Goal: Task Accomplishment & Management: Use online tool/utility

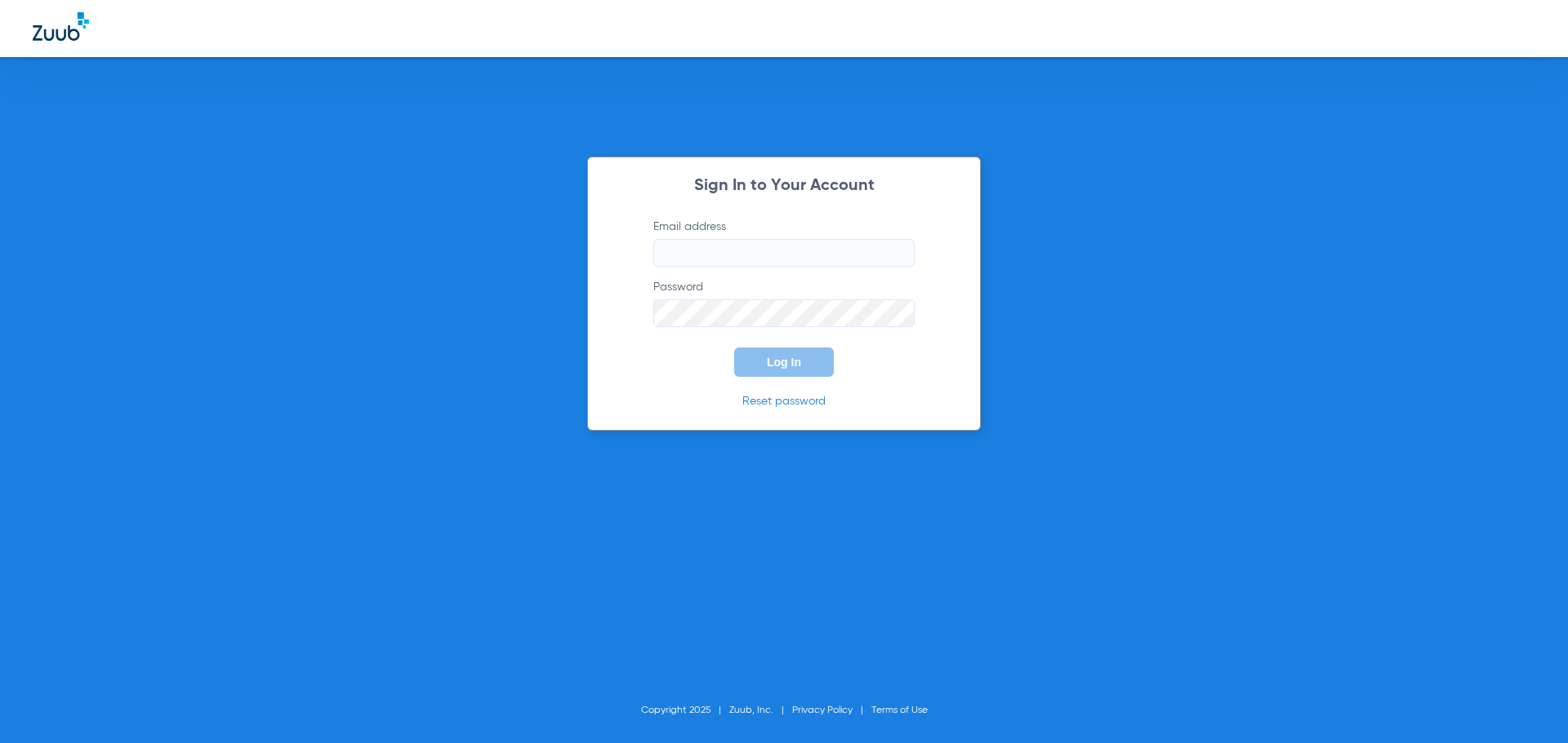
type input "[EMAIL_ADDRESS][DOMAIN_NAME]"
click at [770, 363] on span "Log In" at bounding box center [784, 362] width 34 height 13
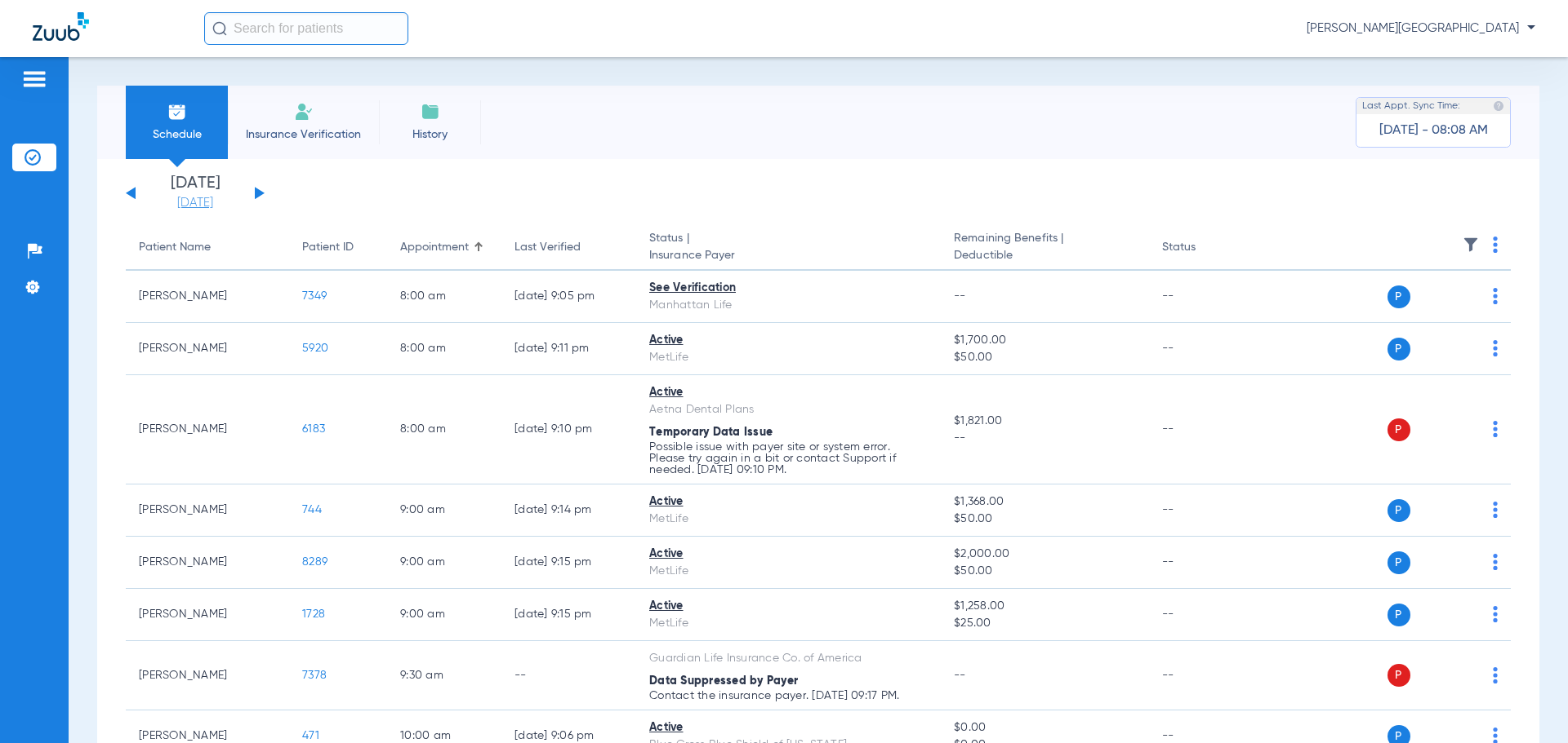
click at [191, 201] on link "[DATE]" at bounding box center [195, 203] width 98 height 17
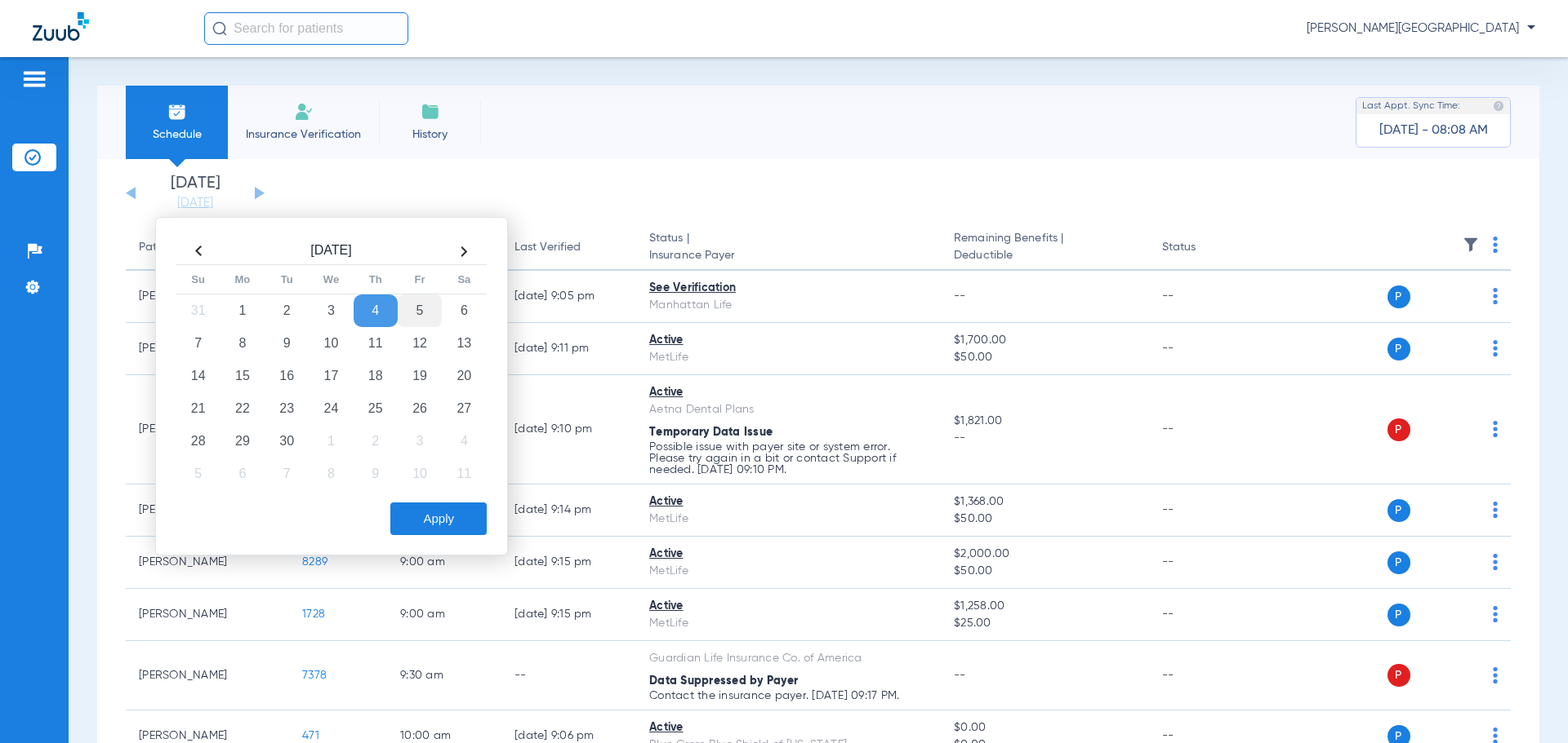
click at [414, 301] on td "5" at bounding box center [420, 310] width 45 height 32
click at [433, 516] on button "Apply" at bounding box center [438, 518] width 96 height 32
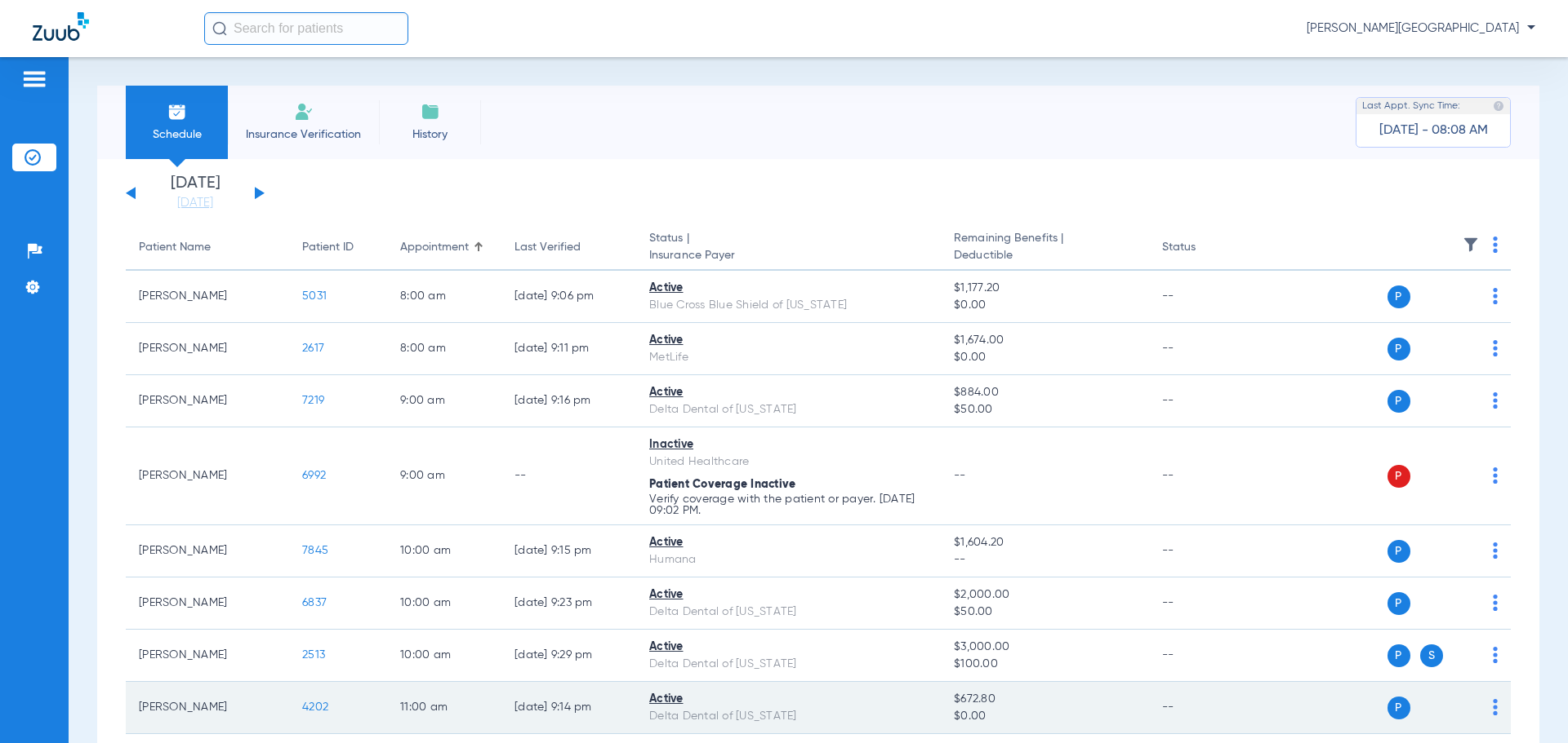
click at [312, 706] on span "4202" at bounding box center [315, 707] width 26 height 11
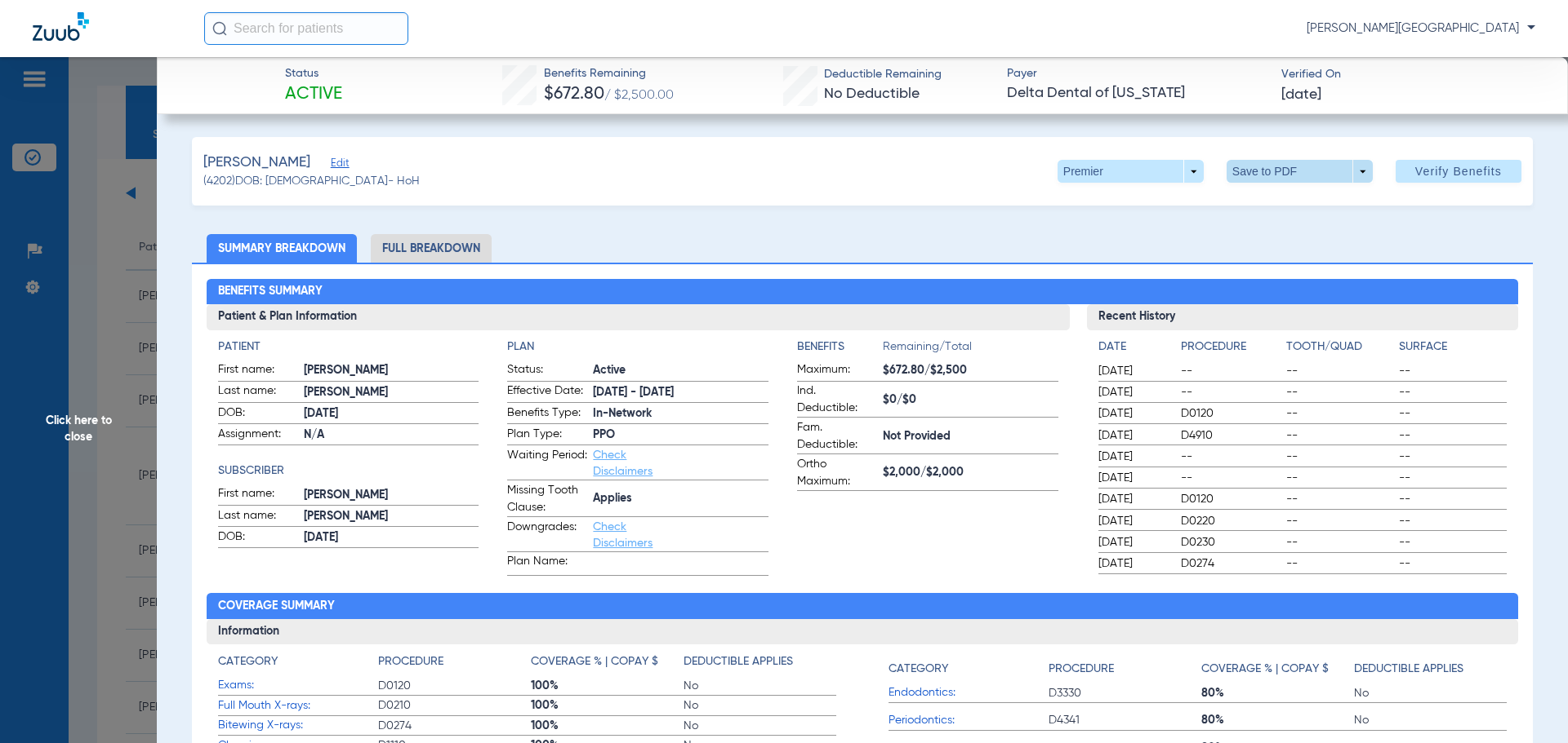
click at [1263, 165] on span at bounding box center [1300, 171] width 147 height 23
click at [1276, 202] on span "Save to PDF" at bounding box center [1293, 203] width 65 height 11
click at [72, 400] on span "Click here to close" at bounding box center [79, 429] width 157 height 743
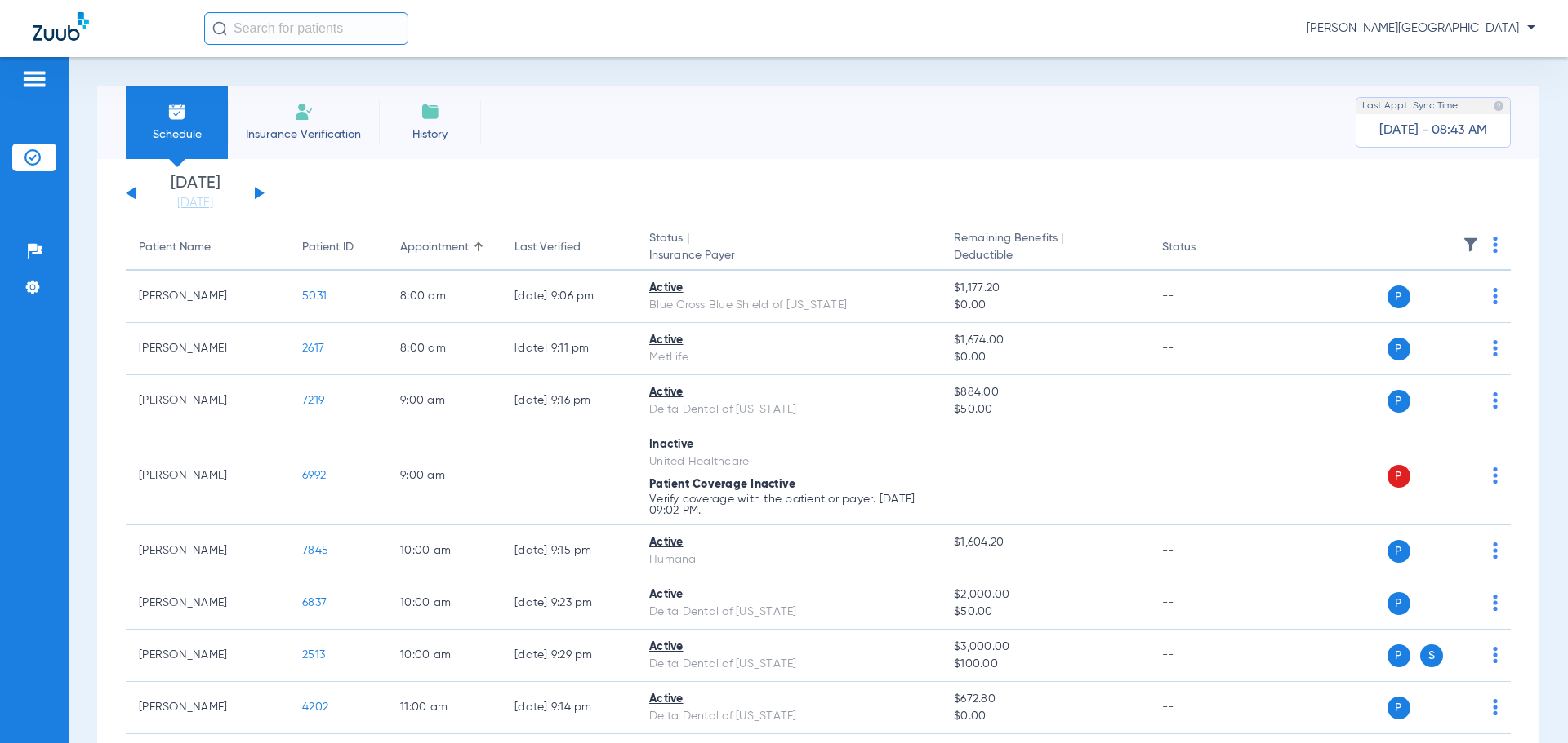
click at [129, 193] on button at bounding box center [130, 193] width 10 height 12
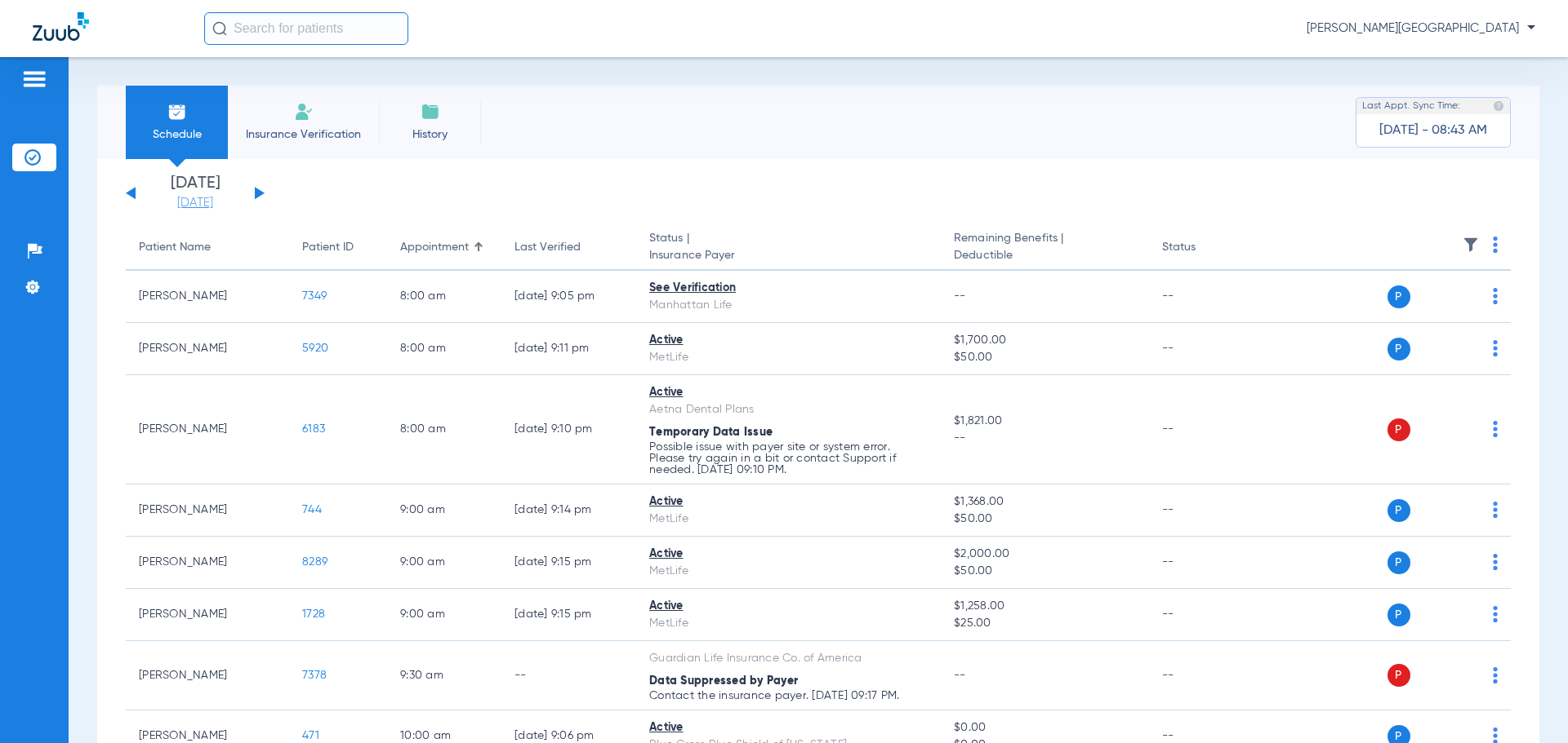
click at [188, 201] on link "[DATE]" at bounding box center [195, 203] width 98 height 17
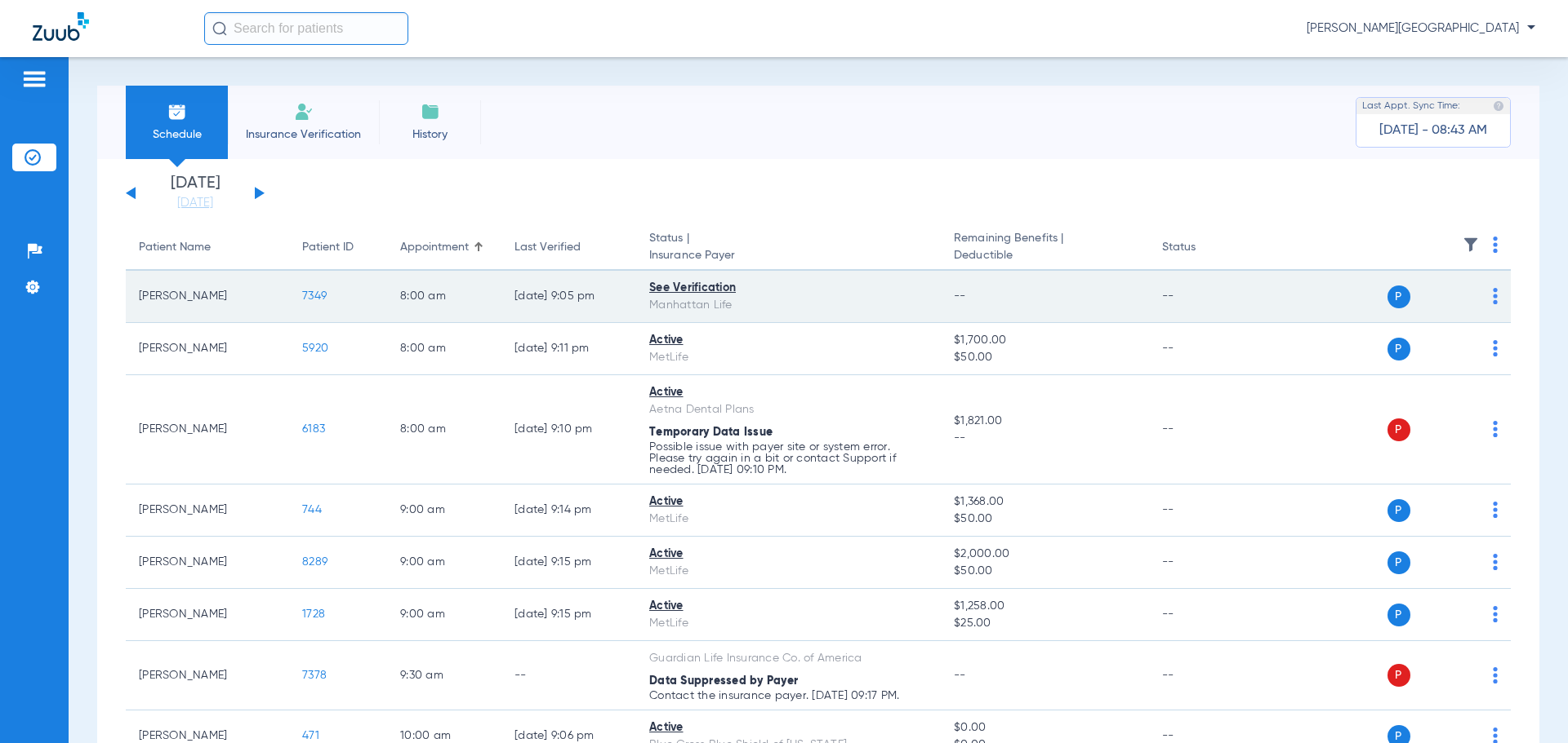
click at [312, 294] on span "7349" at bounding box center [314, 296] width 24 height 11
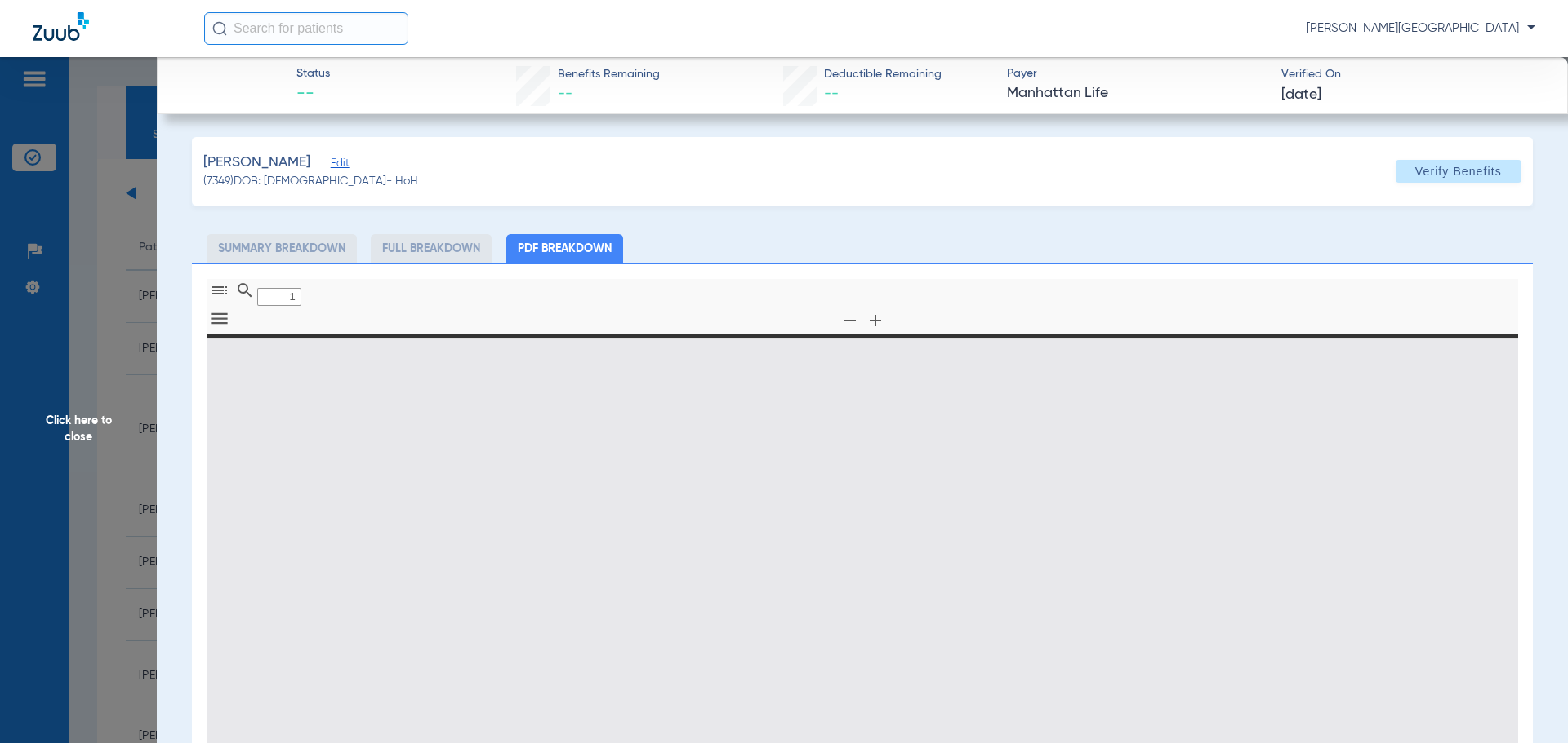
type input "0"
select select "page-width"
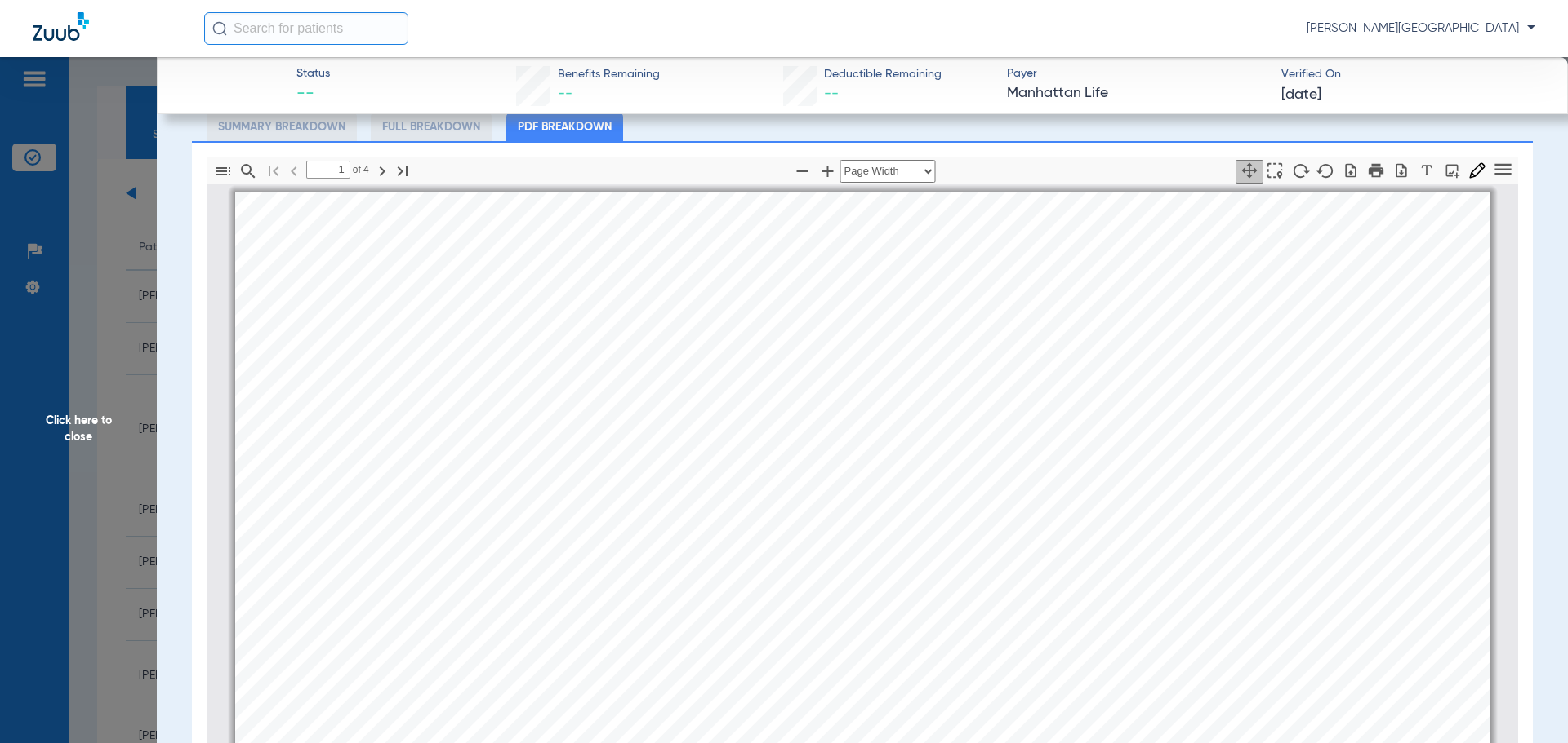
drag, startPoint x: 1493, startPoint y: 267, endPoint x: 1498, endPoint y: 324, distance: 57.2
click at [1498, 324] on div "Alert! The Tax ID 371359954 was not found in our system. You will not see claim…" at bounding box center [863, 542] width 1312 height 717
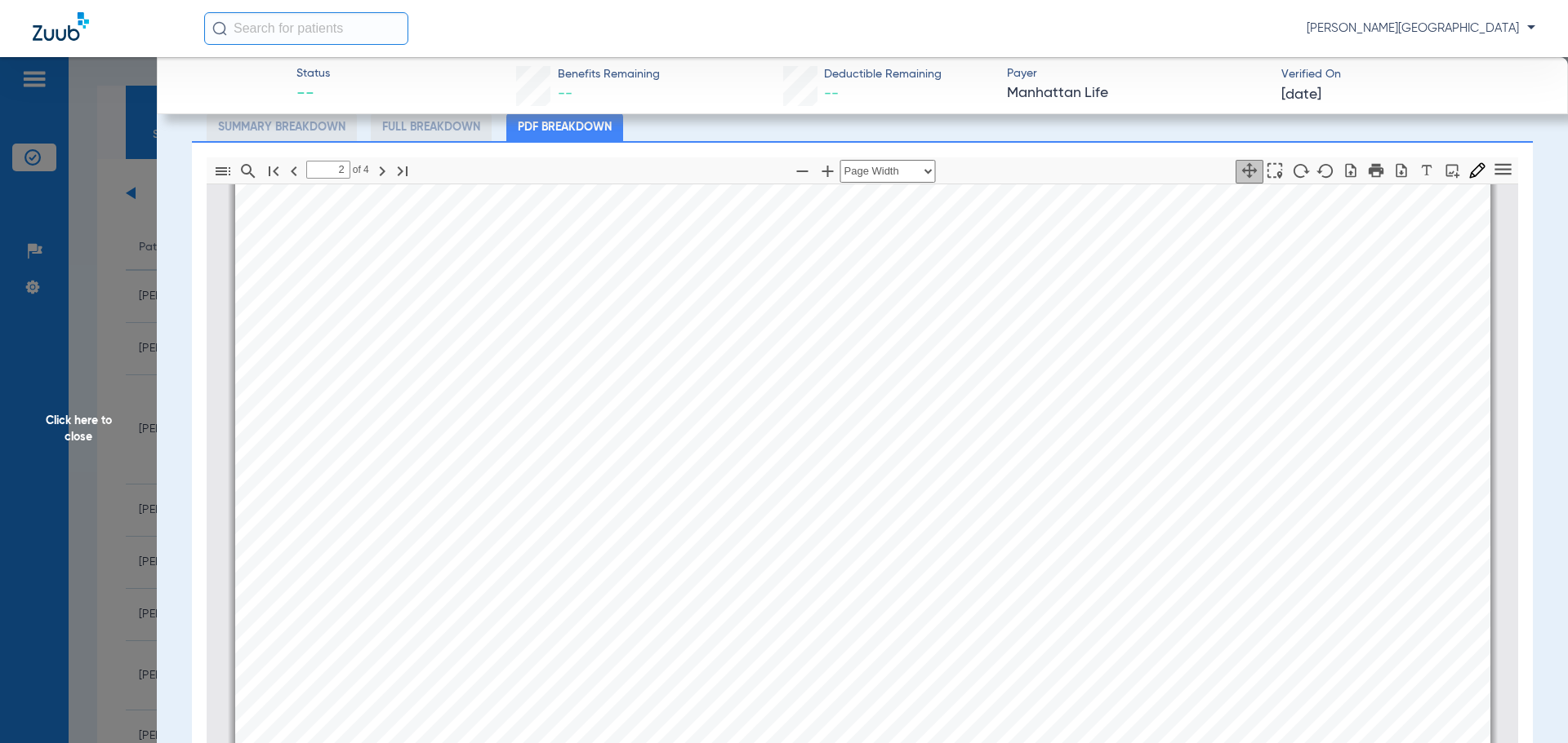
scroll to position [1221, 0]
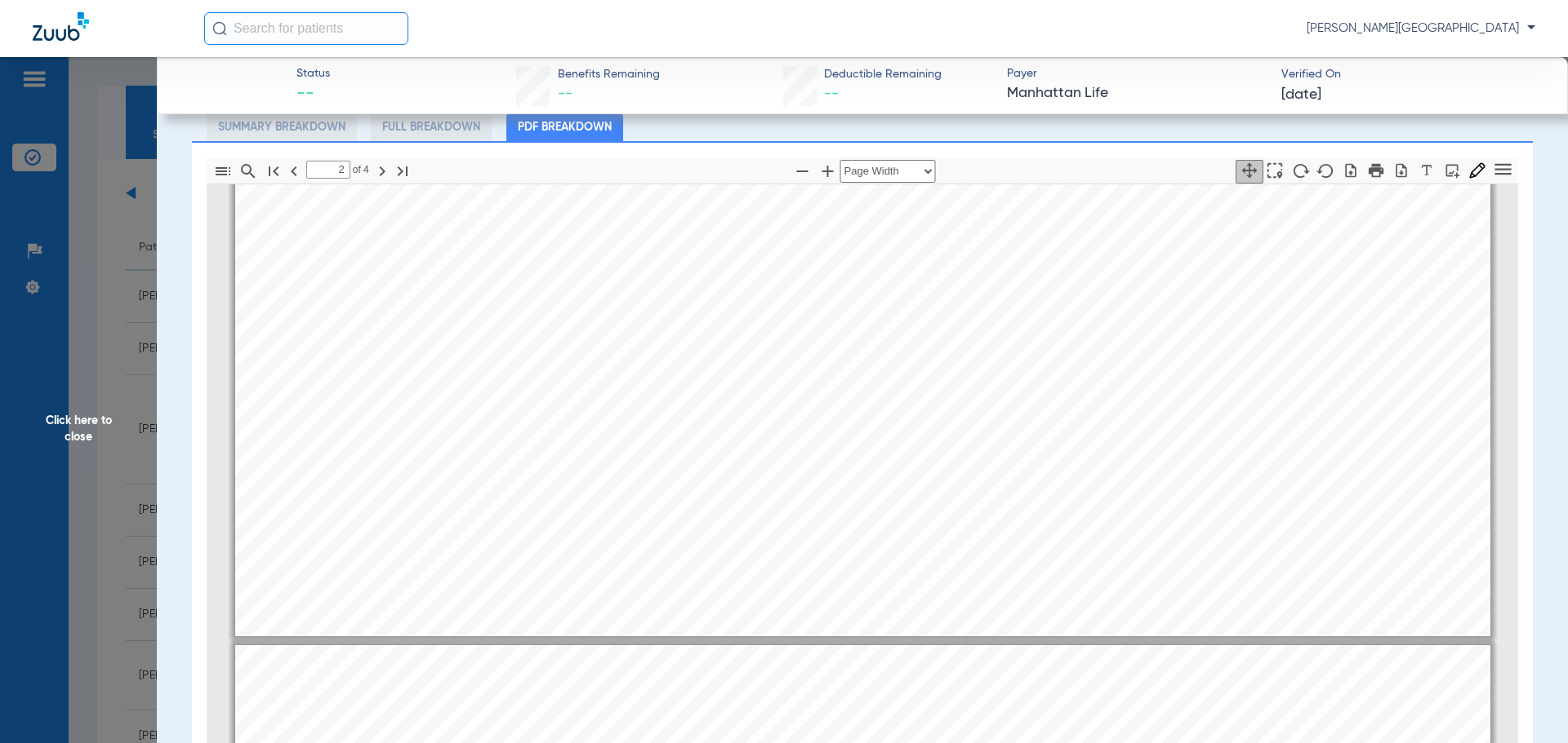
type input "3"
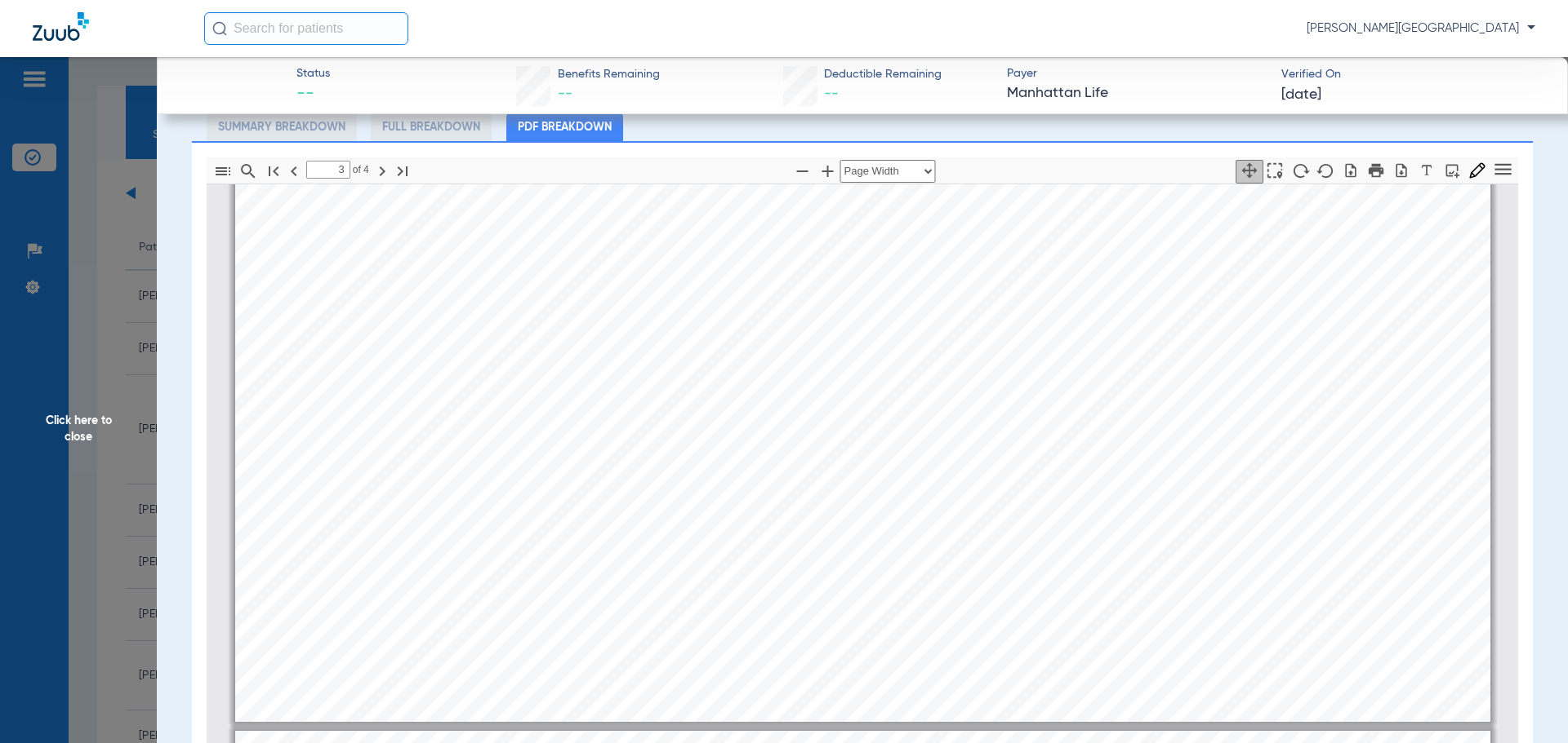
scroll to position [2191, 0]
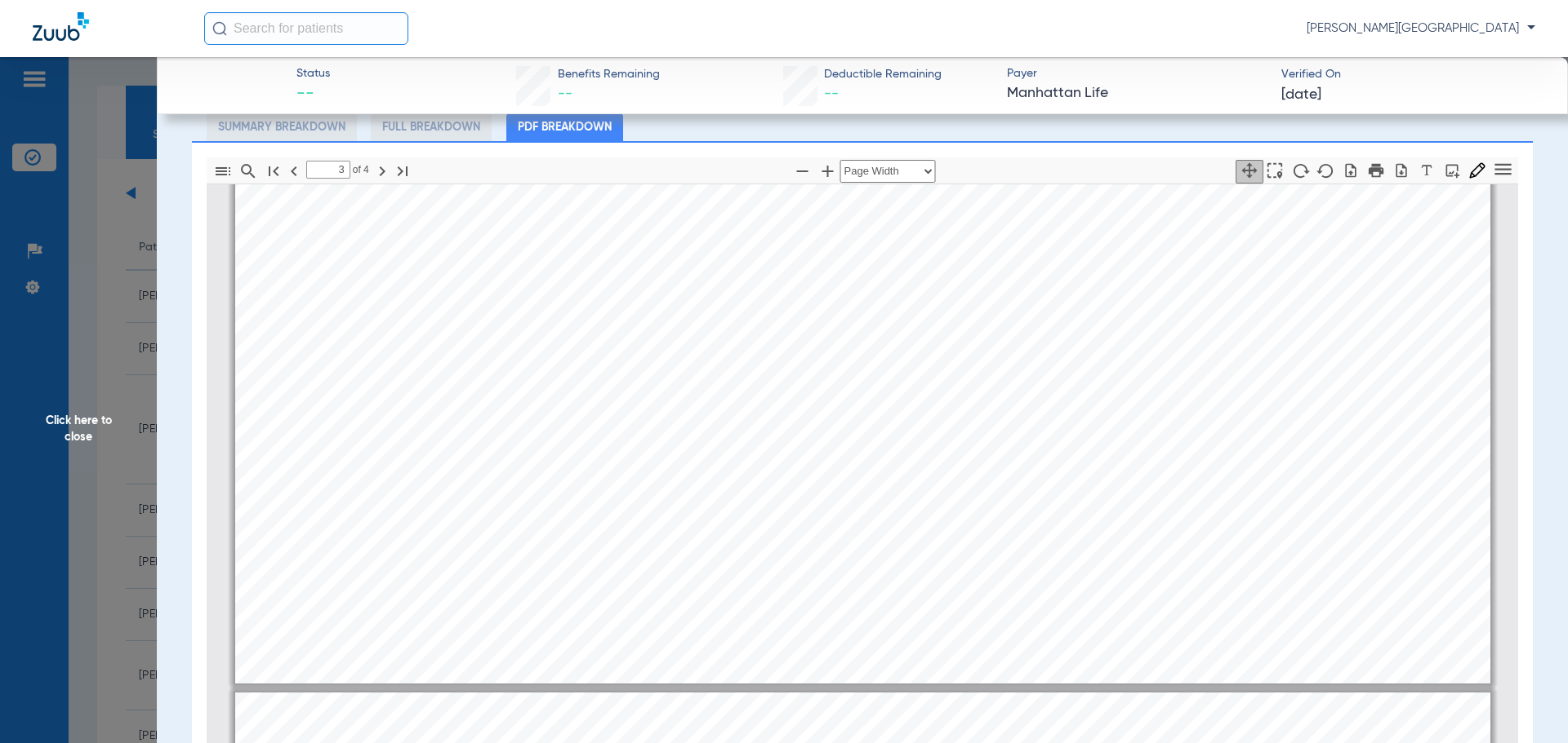
click at [79, 417] on span "Click here to close" at bounding box center [79, 429] width 157 height 743
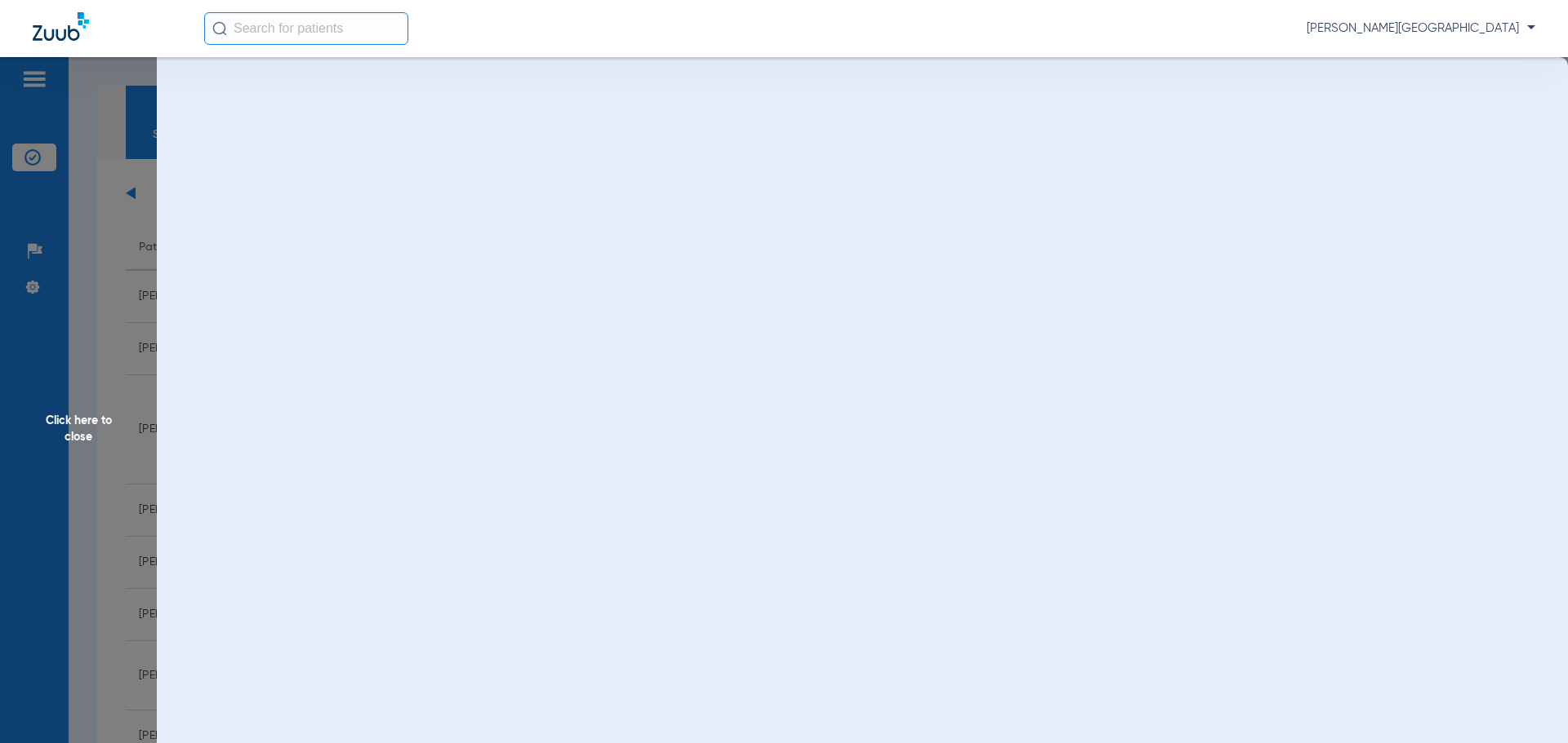
scroll to position [0, 0]
